Goal: Information Seeking & Learning: Find specific fact

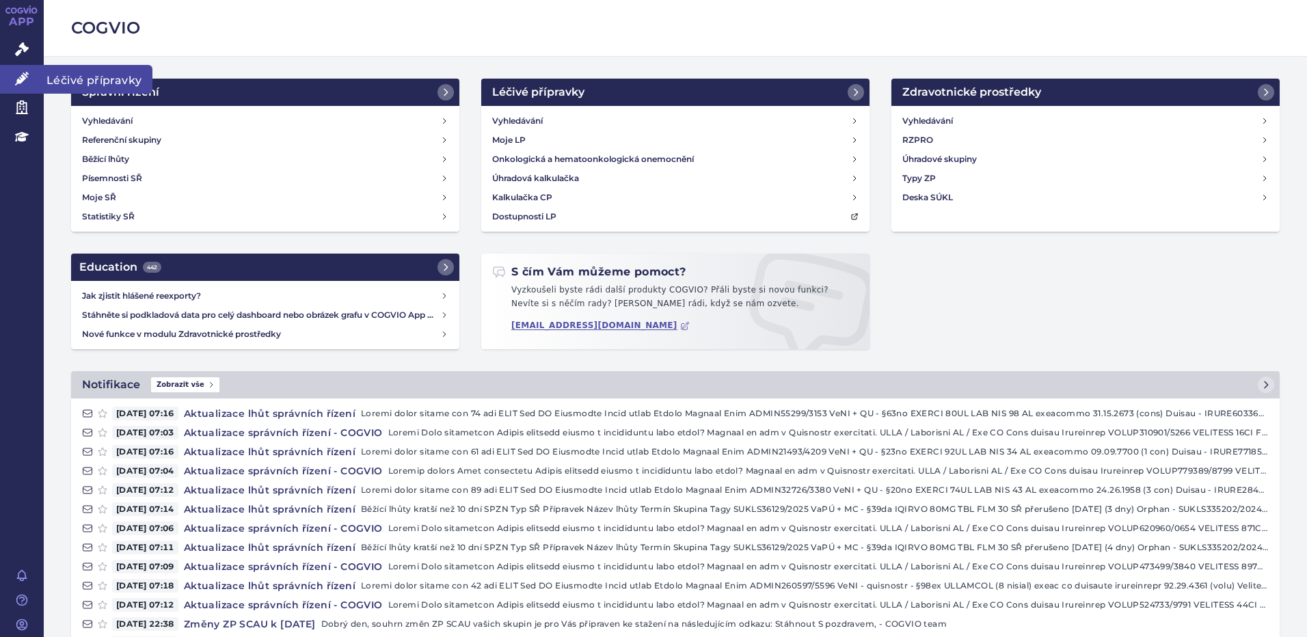
click at [77, 75] on span "Léčivé přípravky" at bounding box center [98, 79] width 109 height 29
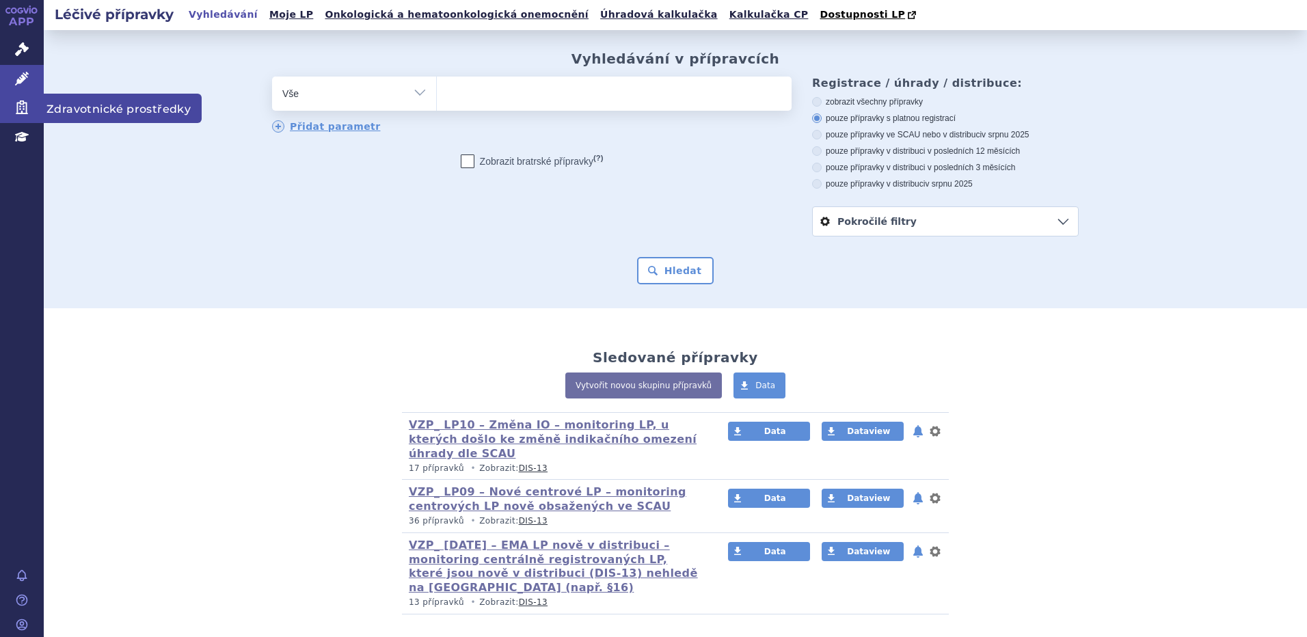
click at [91, 105] on span "Zdravotnické prostředky" at bounding box center [123, 108] width 158 height 29
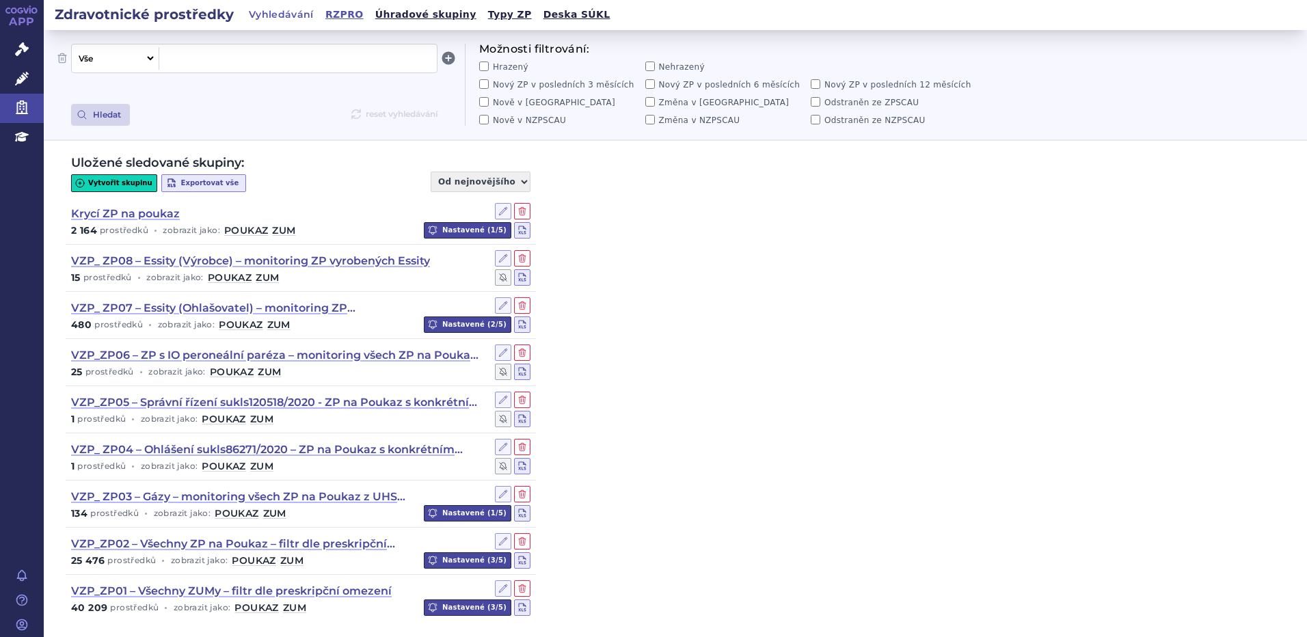
click at [332, 8] on link "RZPRO" at bounding box center [344, 14] width 46 height 18
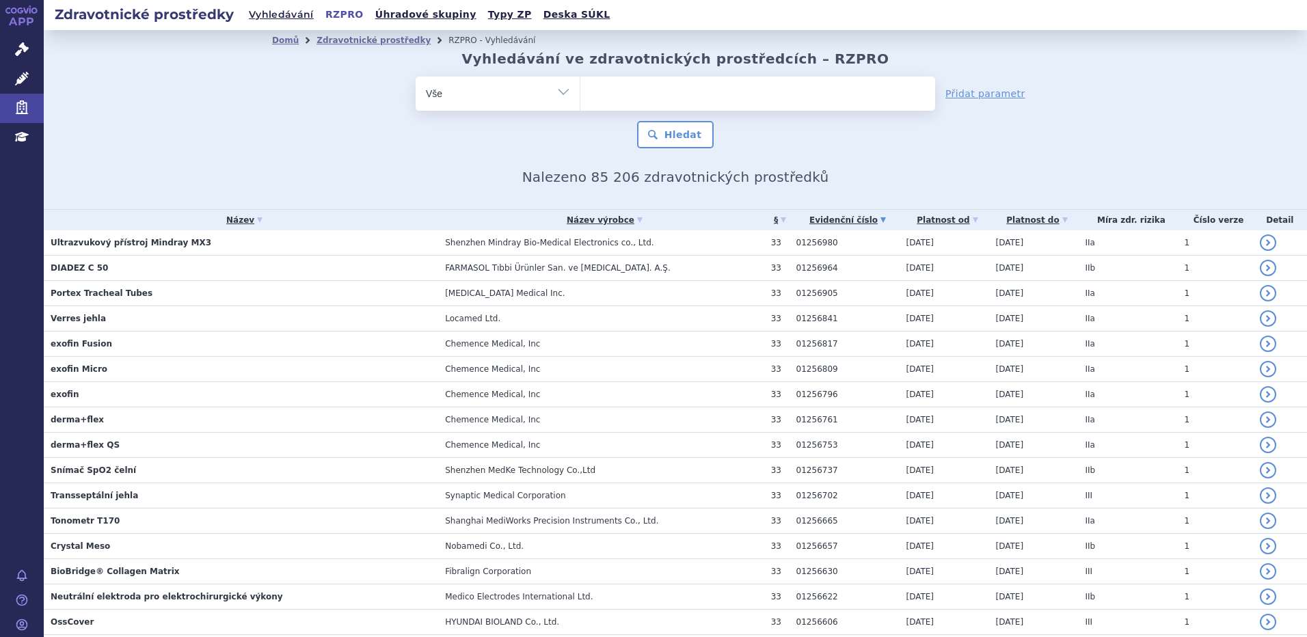
click at [621, 90] on ul at bounding box center [757, 91] width 355 height 29
click at [0, 0] on input "text" at bounding box center [0, 0] width 0 height 0
type input "op"
type input "optu"
type input "optune"
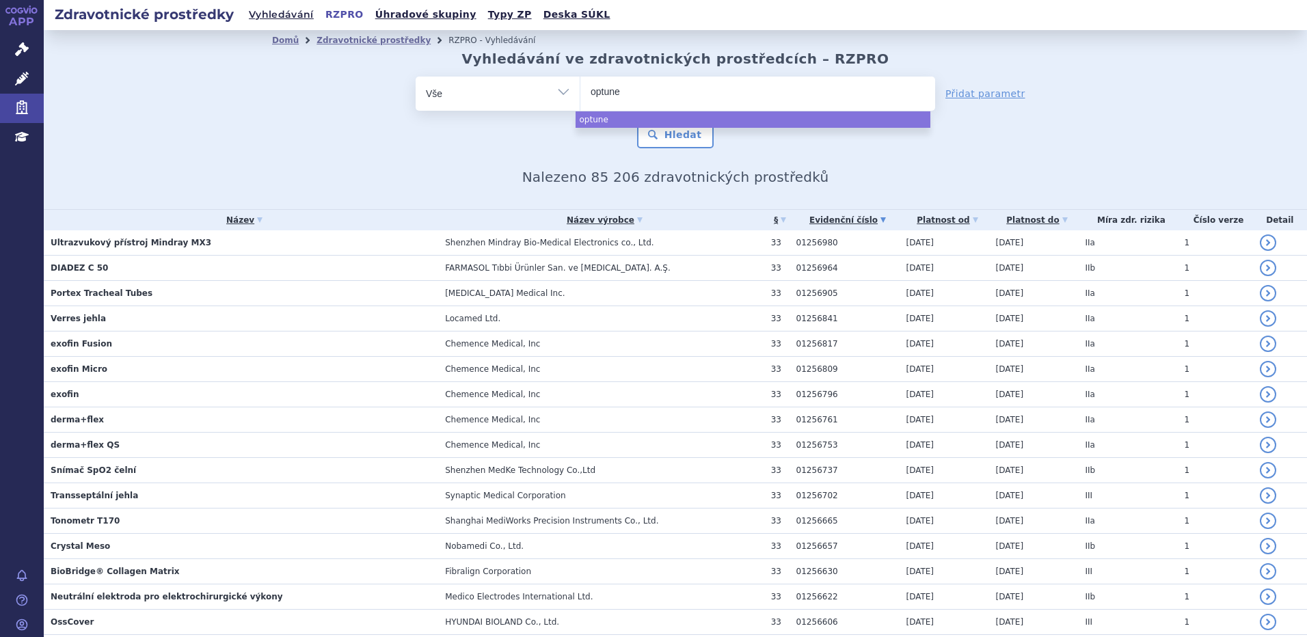
select select "optune"
click at [657, 119] on form "odstranit Vše Výrobce/Osoba Název ZP/Evidenční číslo optune × optune Hledat" at bounding box center [674, 113] width 519 height 72
click at [670, 131] on button "Hledat" at bounding box center [675, 134] width 77 height 27
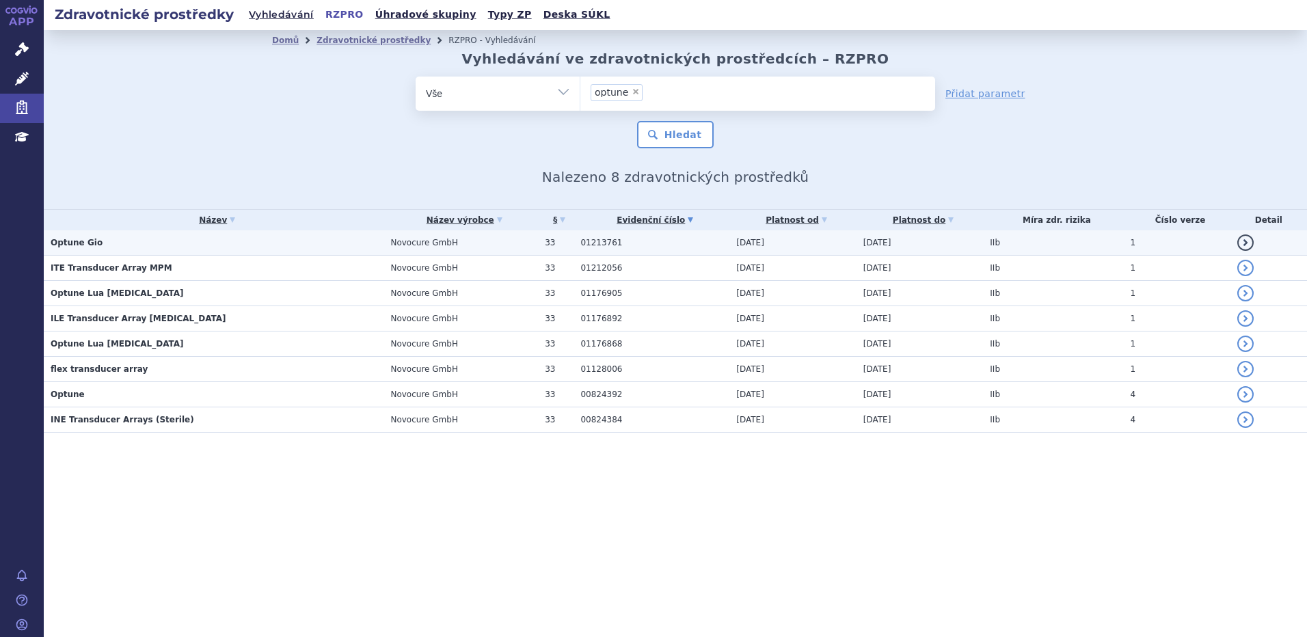
click at [98, 247] on td "Optune Gio" at bounding box center [214, 242] width 340 height 25
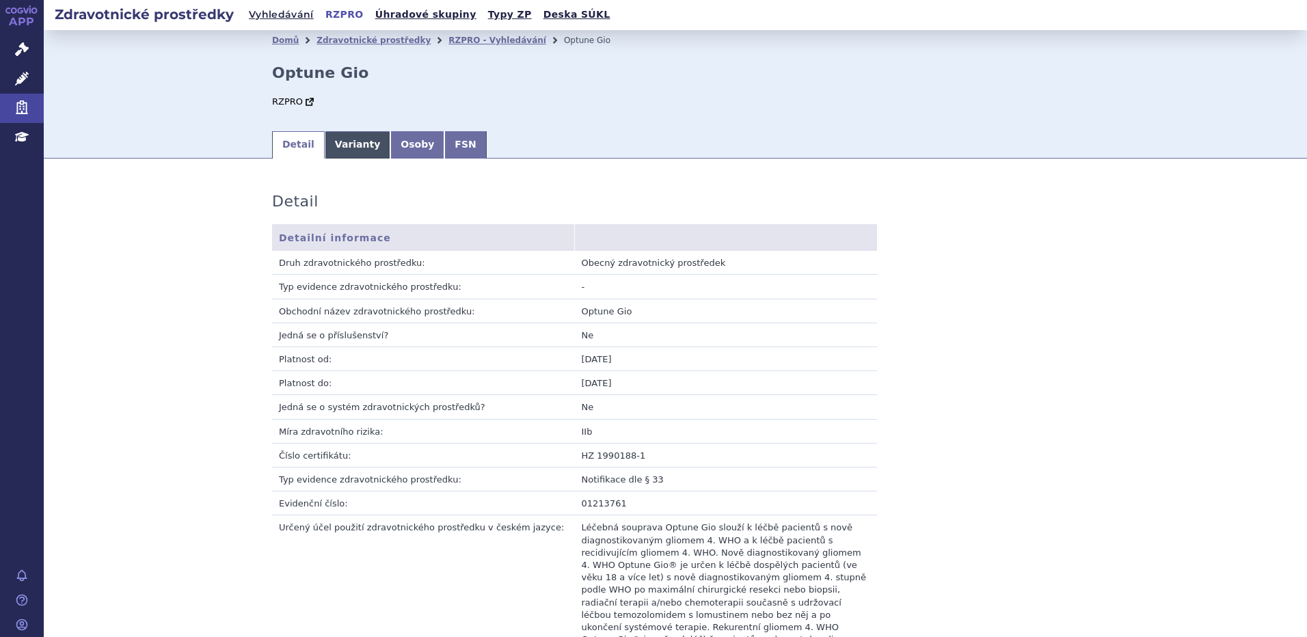
click at [338, 142] on link "Varianty" at bounding box center [358, 144] width 66 height 27
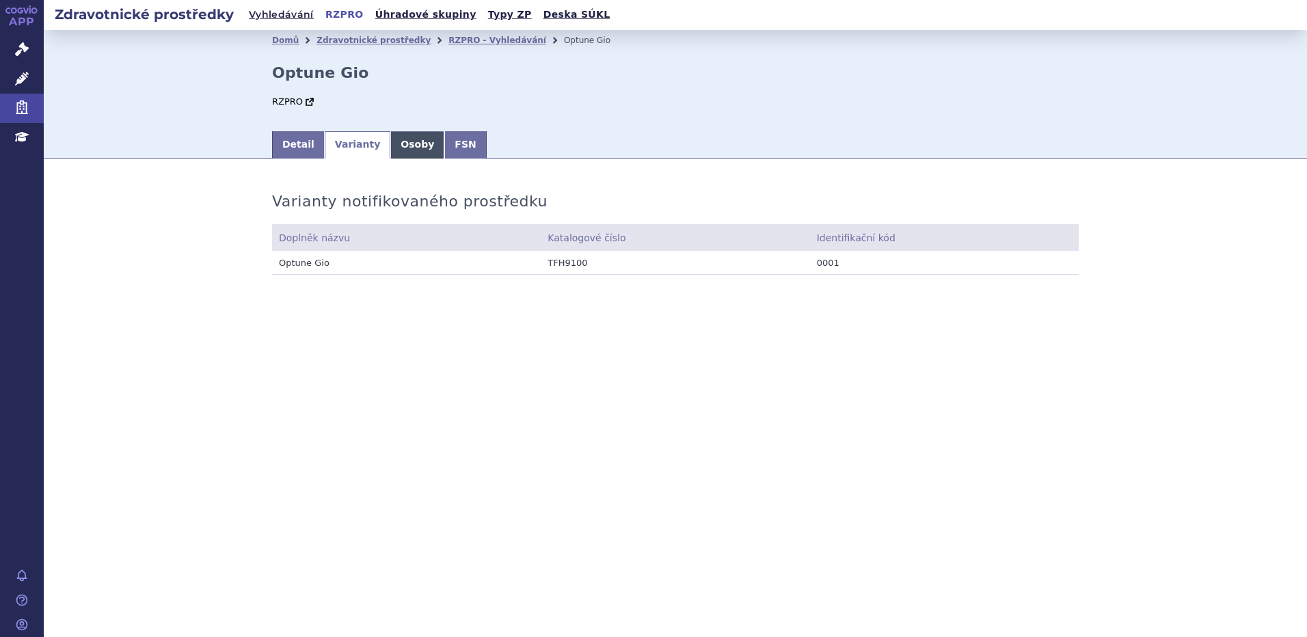
click at [399, 141] on link "Osoby" at bounding box center [417, 144] width 54 height 27
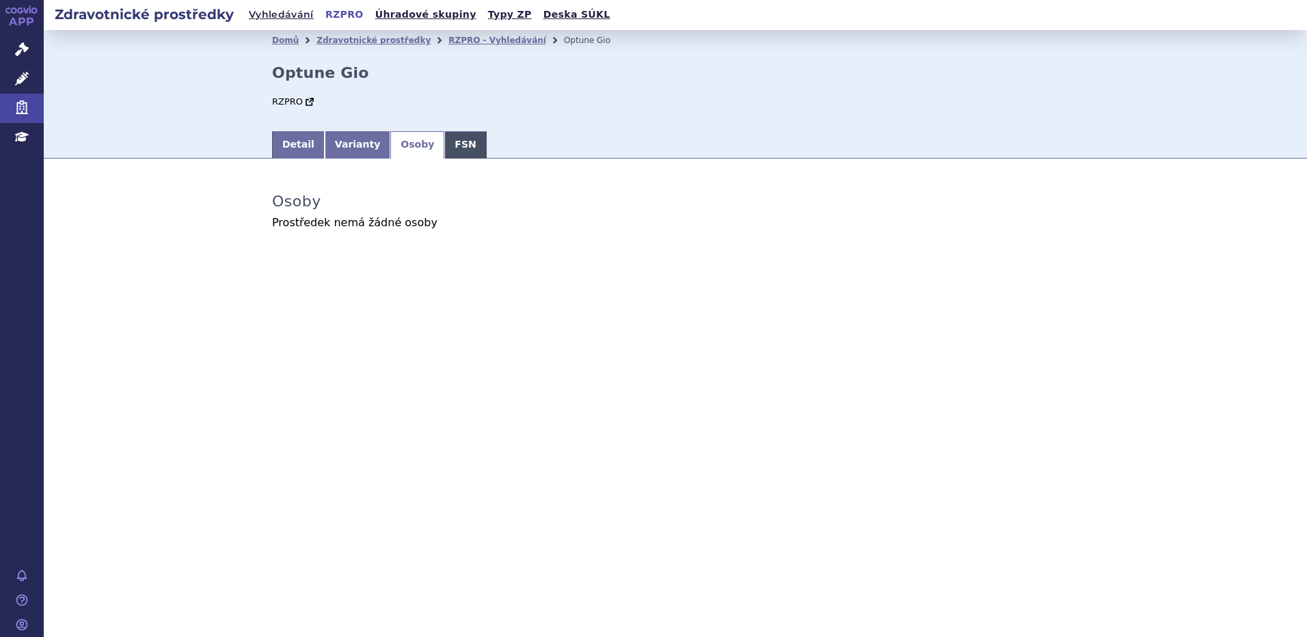
click at [444, 144] on link "FSN" at bounding box center [465, 144] width 42 height 27
click at [315, 139] on link "Detail" at bounding box center [298, 144] width 53 height 27
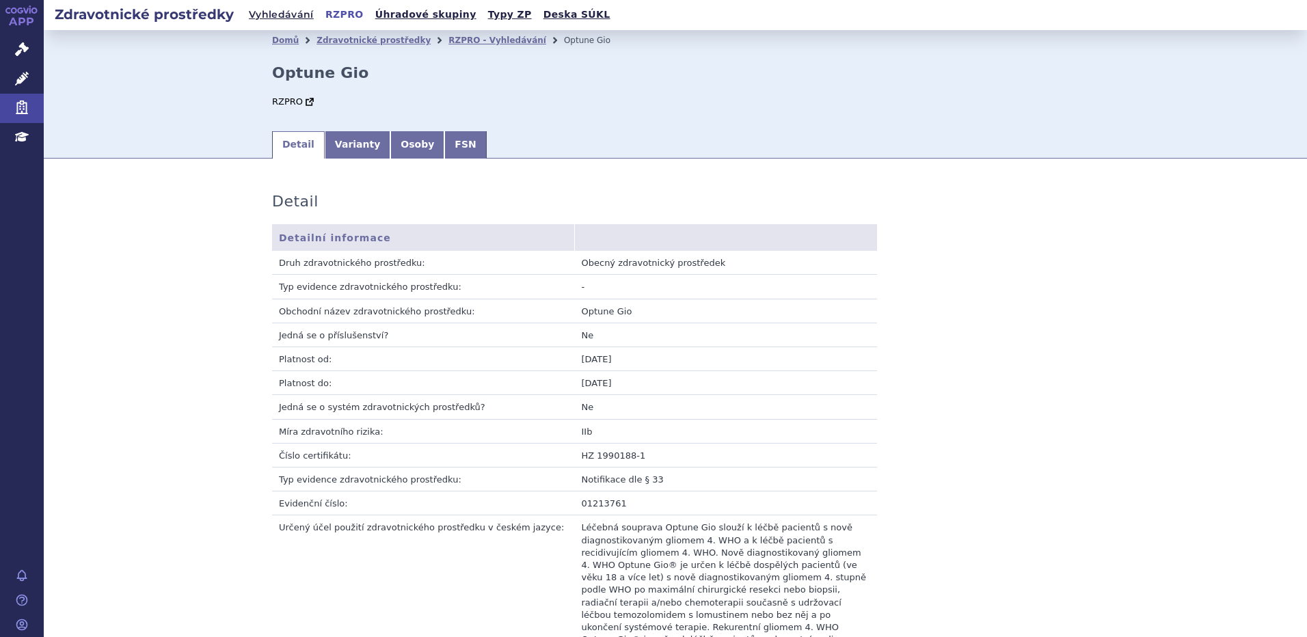
click at [282, 108] on div "RZPRO" at bounding box center [388, 104] width 232 height 24
click at [288, 103] on link "RZPRO" at bounding box center [294, 101] width 44 height 10
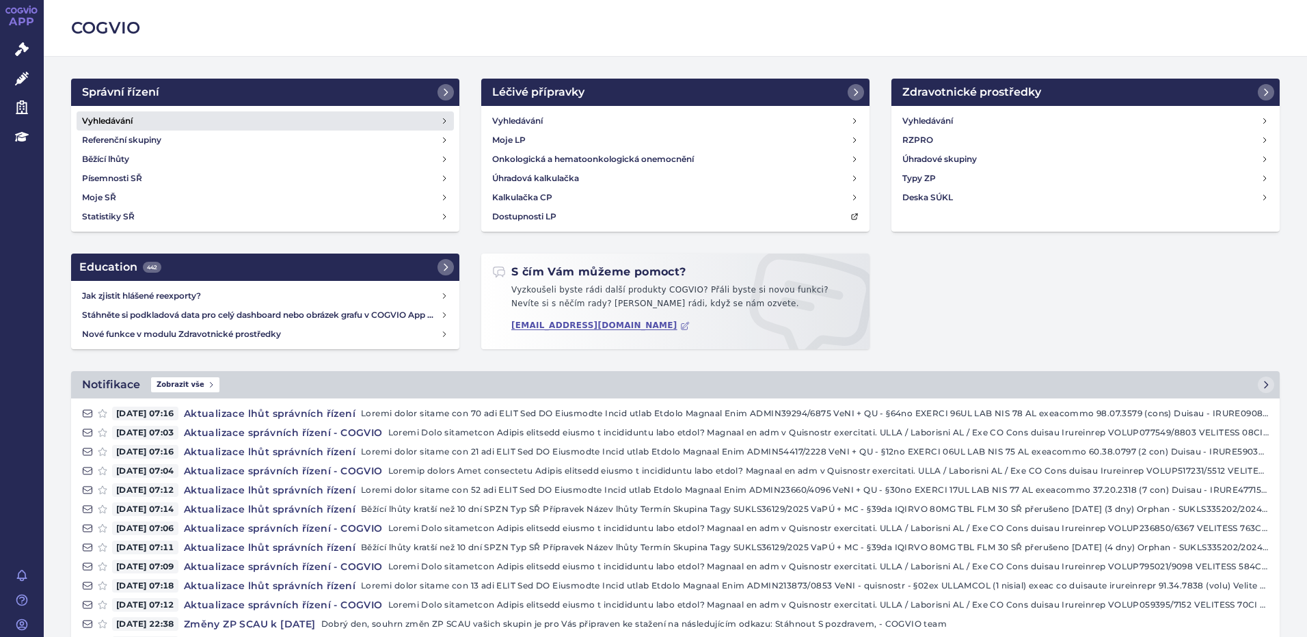
click at [112, 118] on h4 "Vyhledávání" at bounding box center [107, 121] width 51 height 14
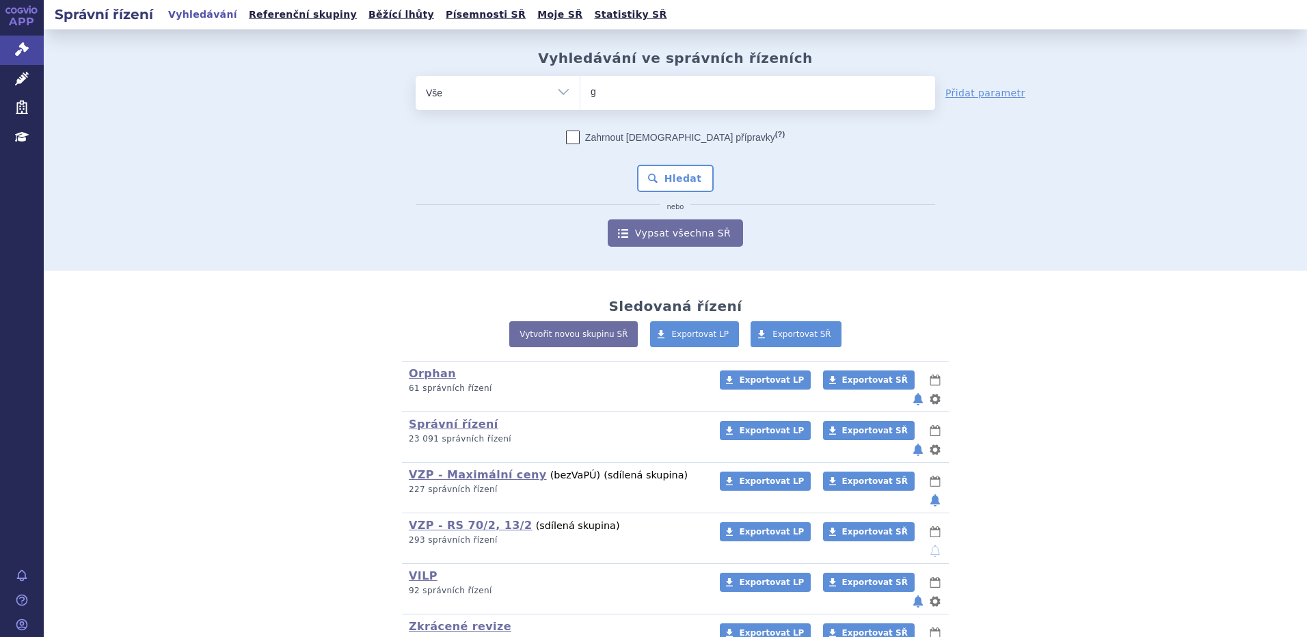
type input "gi"
type input "gil"
type input "gile"
type input "gilen"
type input "gileny"
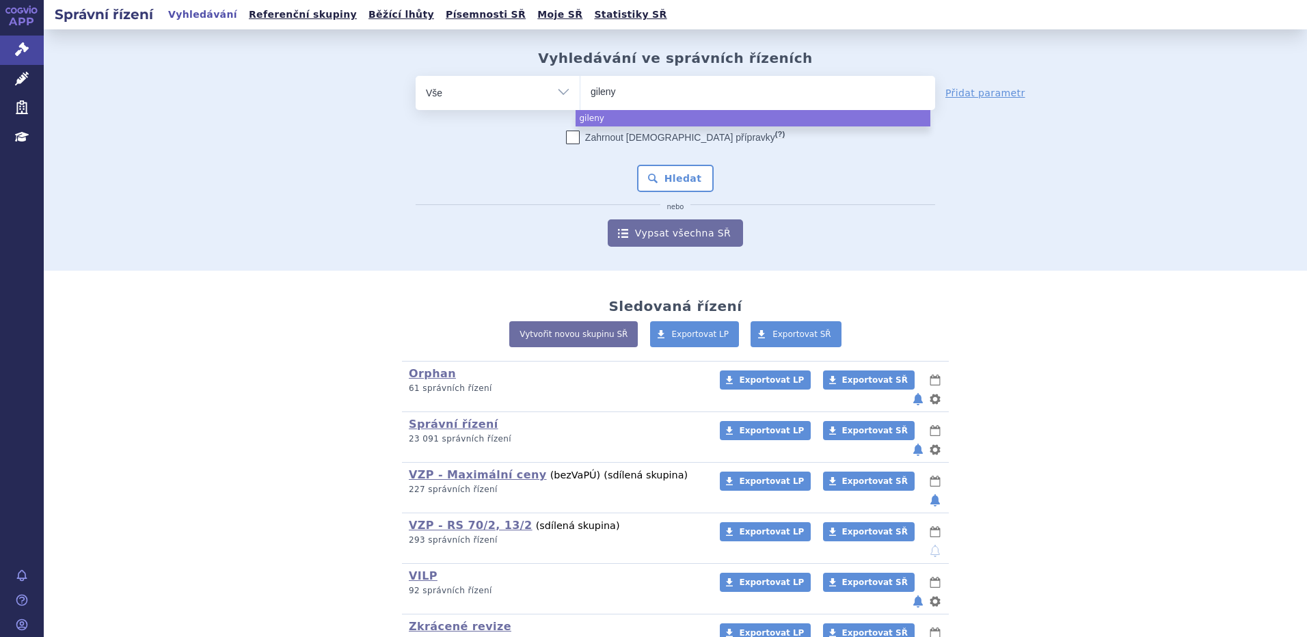
type input "gilenya"
select select "gilenya"
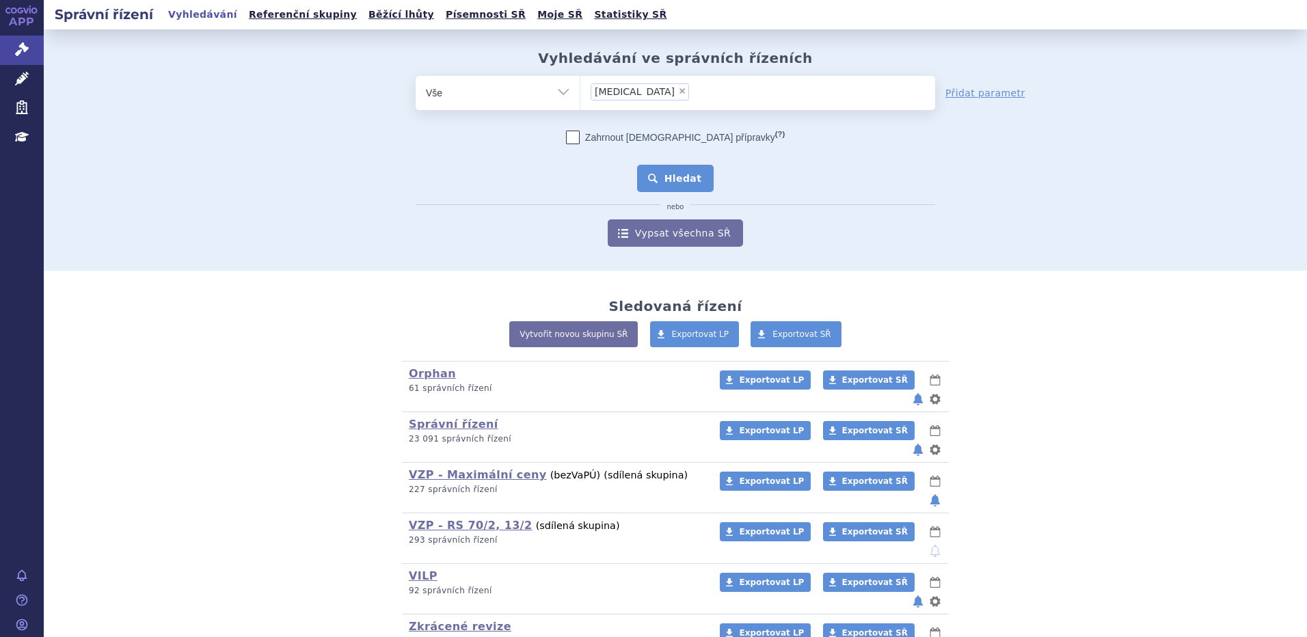
click at [664, 175] on button "Hledat" at bounding box center [675, 178] width 77 height 27
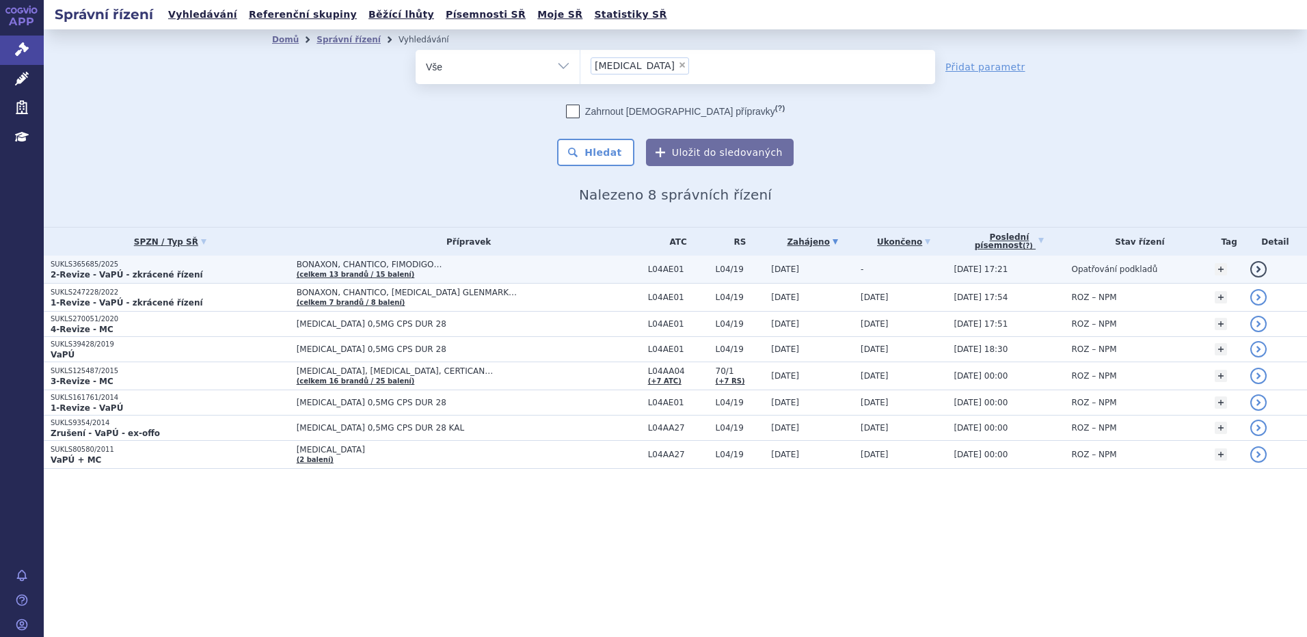
click at [128, 270] on strong "2-Revize - VaPÚ - zkrácené řízení" at bounding box center [127, 275] width 152 height 10
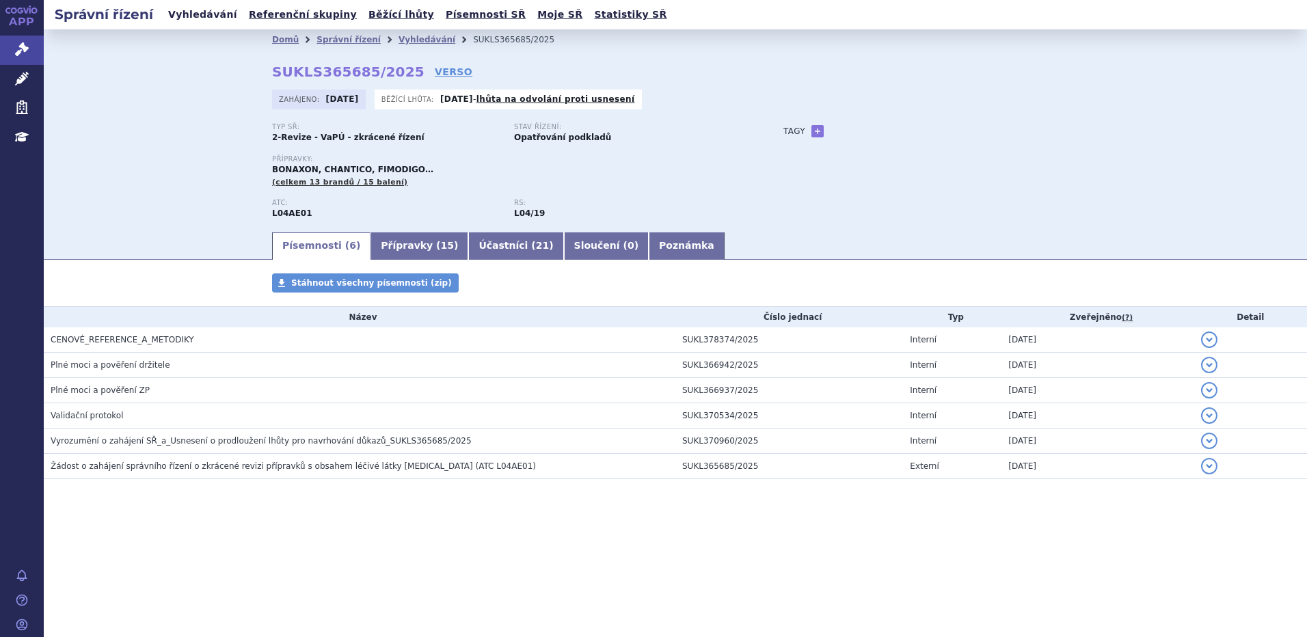
click at [197, 13] on link "Vyhledávání" at bounding box center [202, 14] width 77 height 18
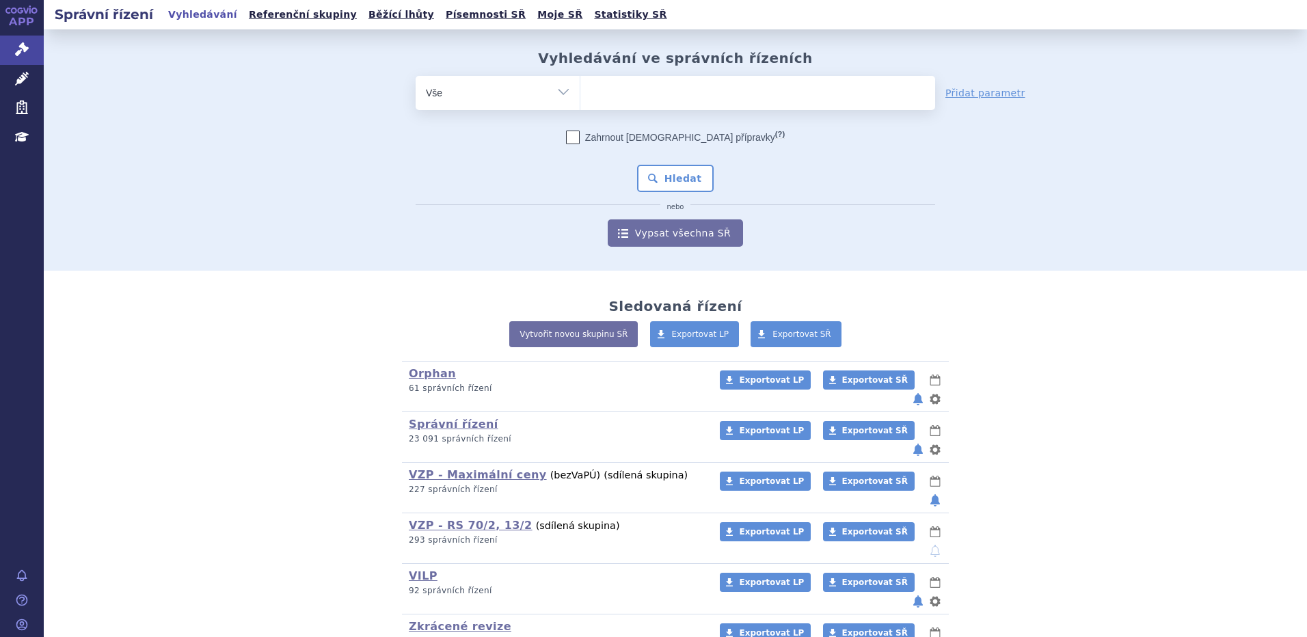
click at [237, 243] on div "Vyhledávání ve správních řízeních odstranit Vše Spisová značka" at bounding box center [675, 149] width 1263 height 241
